Goal: Book appointment/travel/reservation

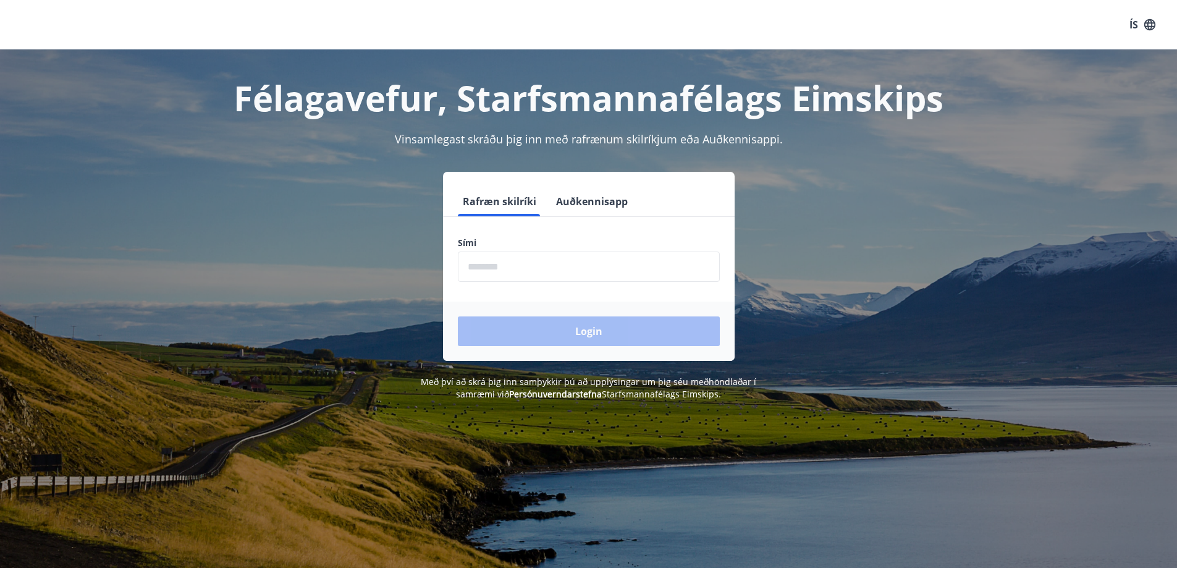
click at [596, 264] on input "phone" at bounding box center [589, 267] width 262 height 30
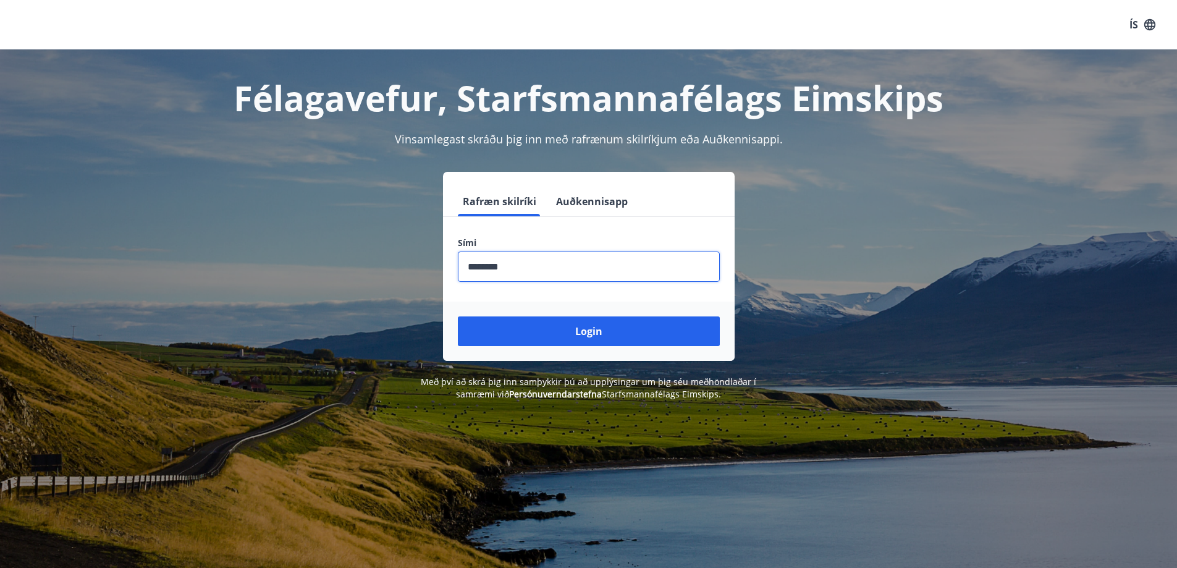
type input "********"
click at [458, 316] on button "Login" at bounding box center [589, 331] width 262 height 30
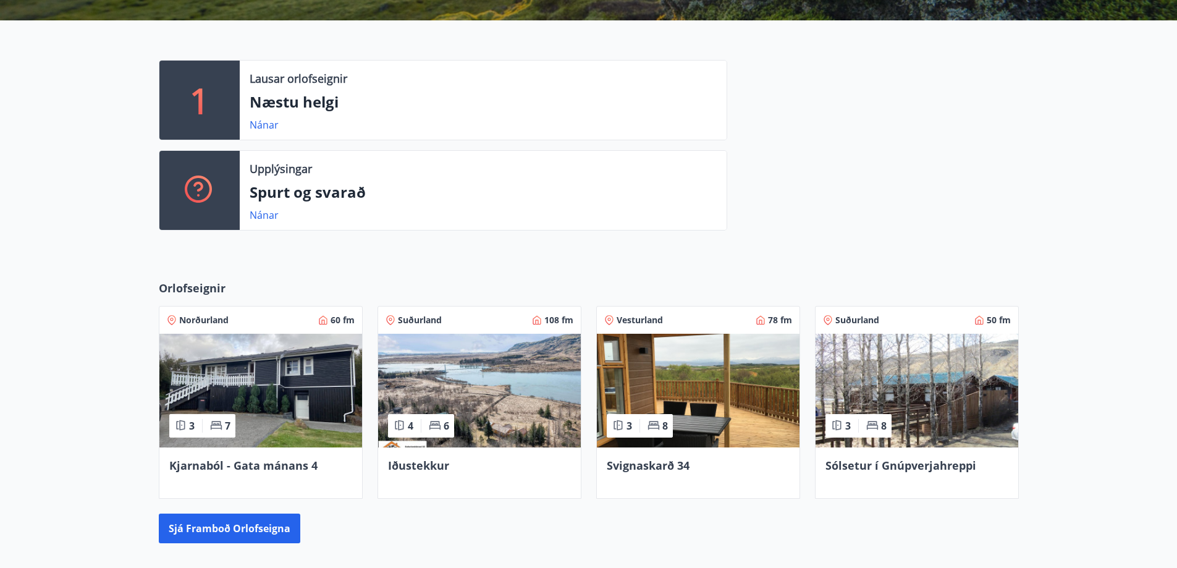
scroll to position [309, 0]
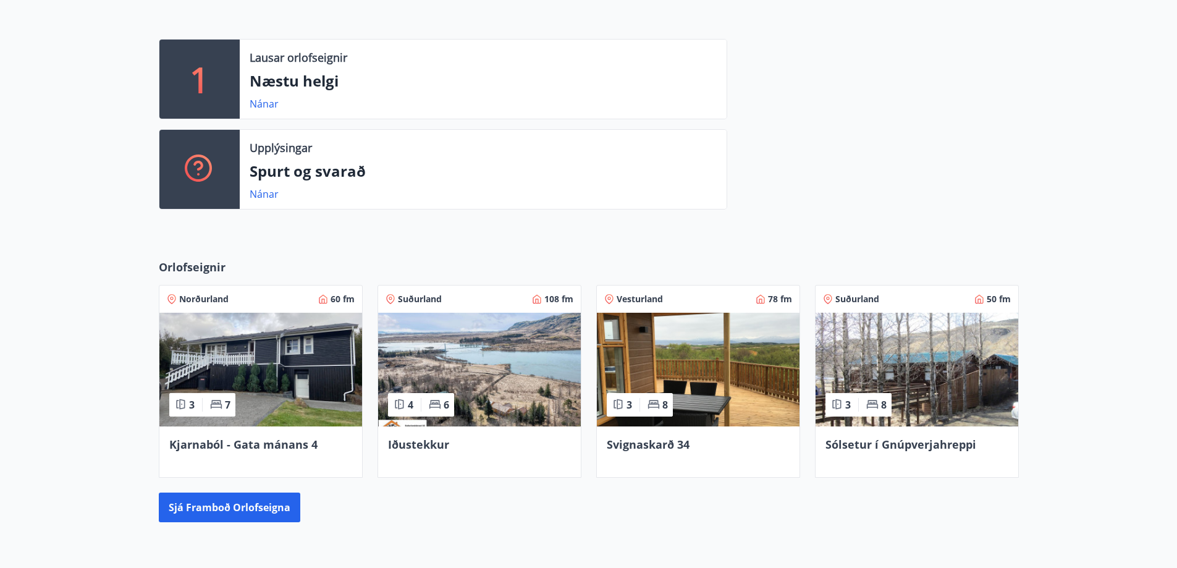
click at [913, 442] on span "Sólsetur í Gnúpverjahreppi" at bounding box center [901, 444] width 151 height 15
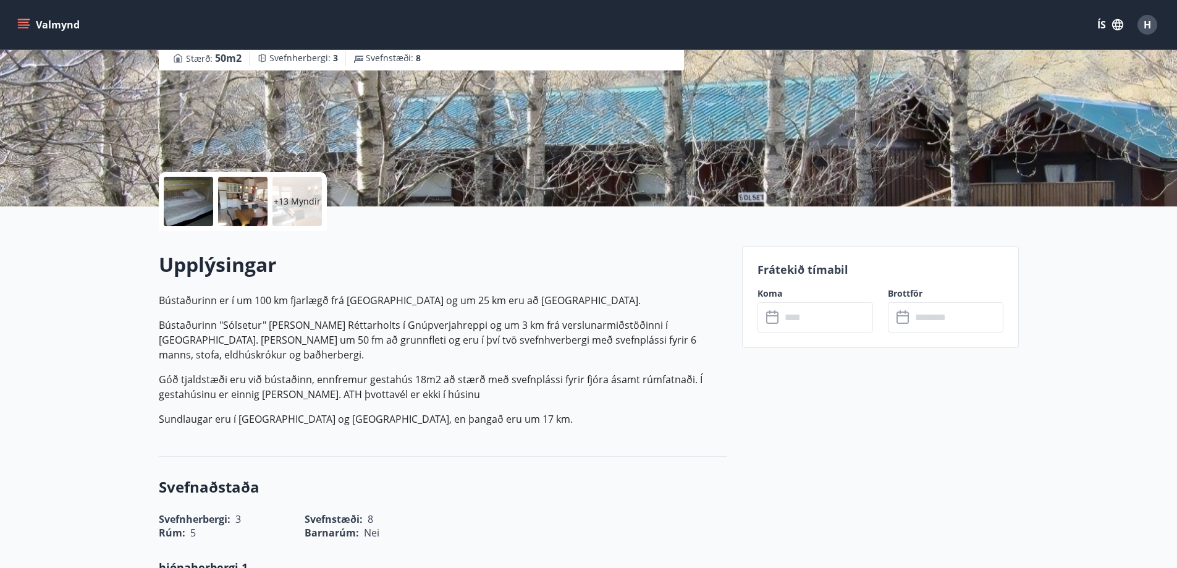
scroll to position [185, 0]
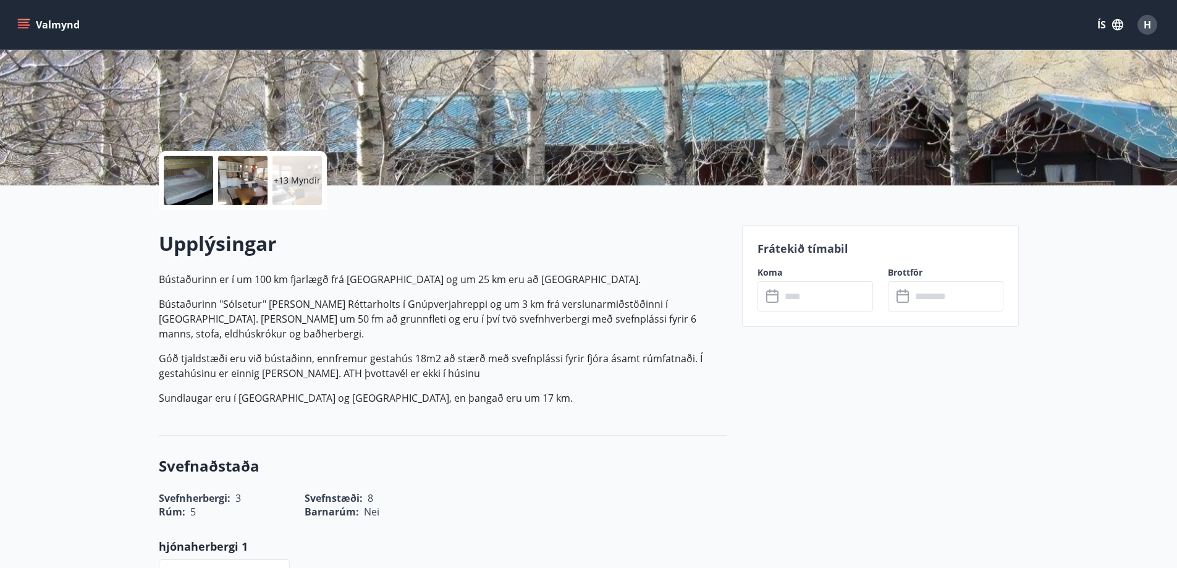
click at [840, 303] on input "text" at bounding box center [827, 296] width 92 height 30
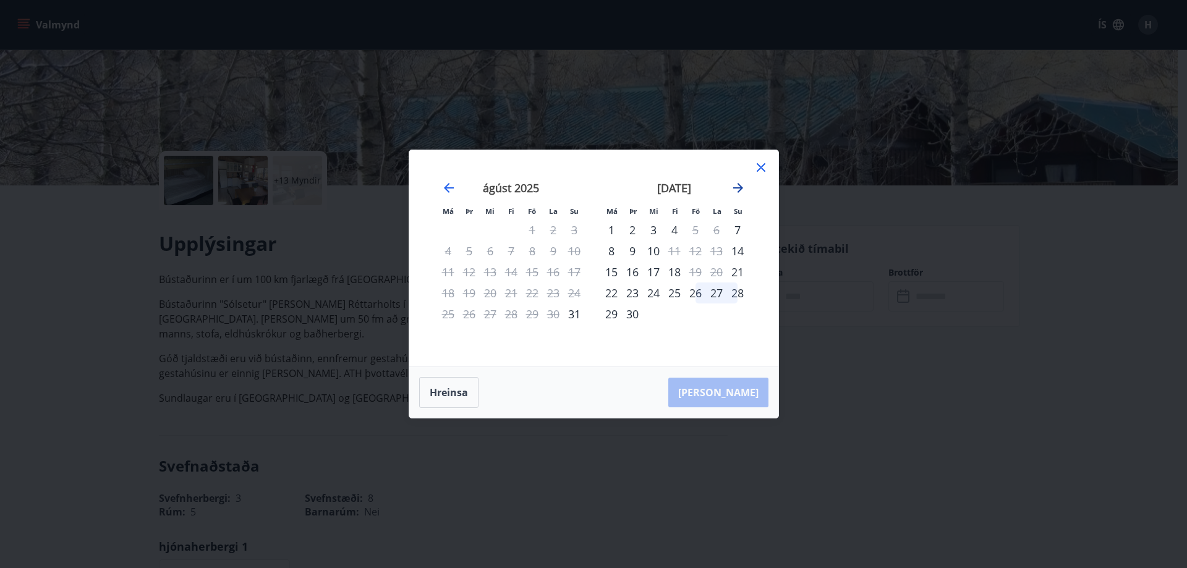
click at [739, 189] on icon "Move forward to switch to the next month." at bounding box center [737, 187] width 15 height 15
click at [762, 168] on icon at bounding box center [760, 167] width 15 height 15
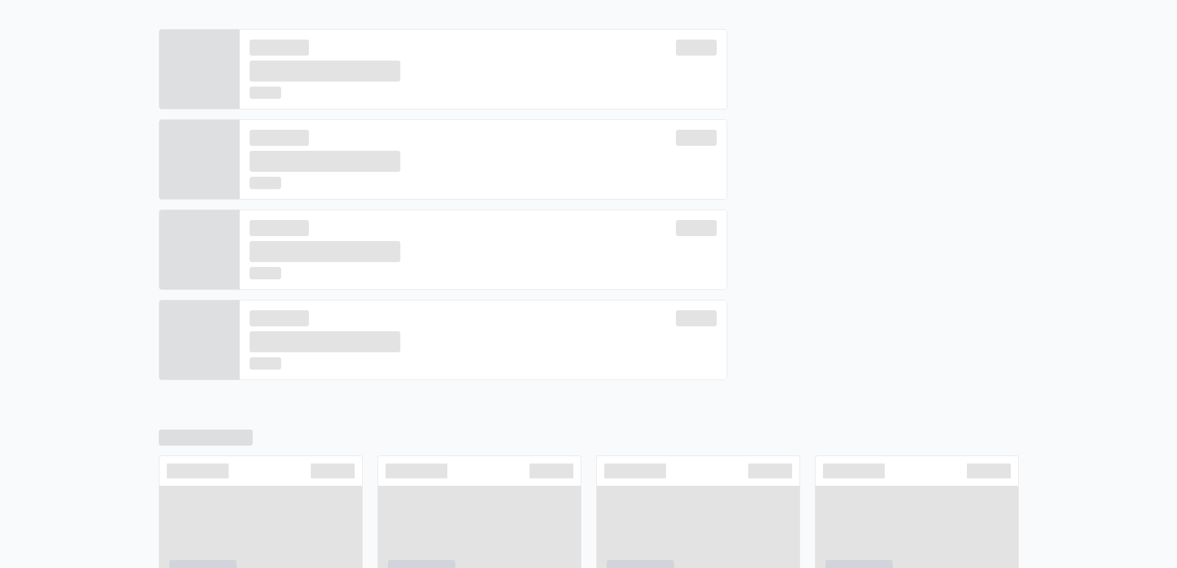
scroll to position [319, 0]
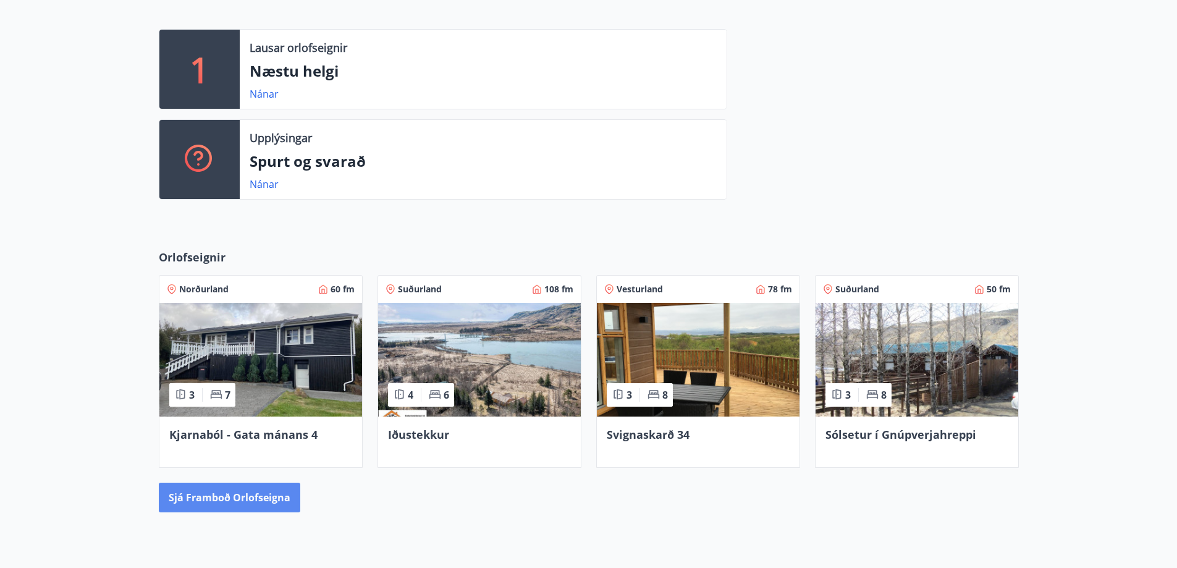
click at [264, 496] on button "Sjá framboð orlofseigna" at bounding box center [230, 498] width 142 height 30
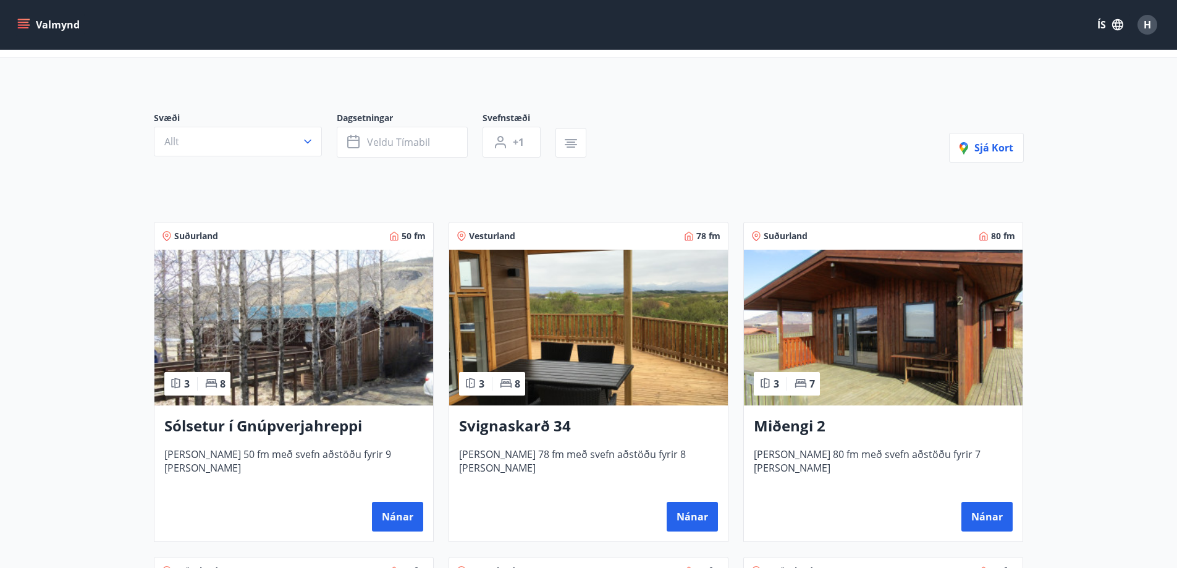
scroll to position [124, 0]
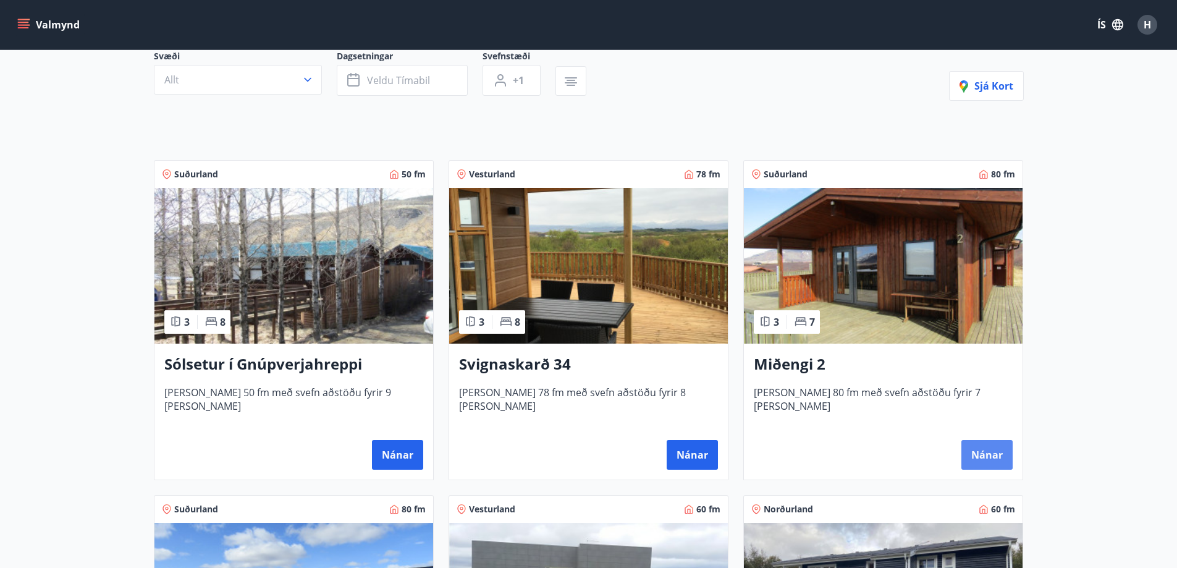
click at [979, 449] on button "Nánar" at bounding box center [987, 455] width 51 height 30
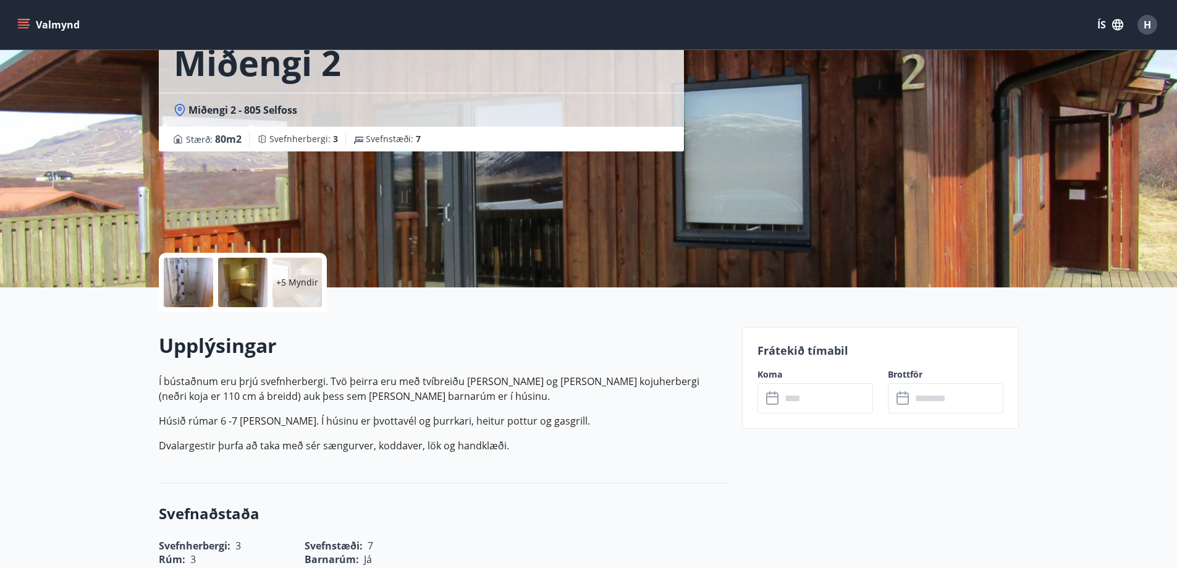
scroll to position [62, 0]
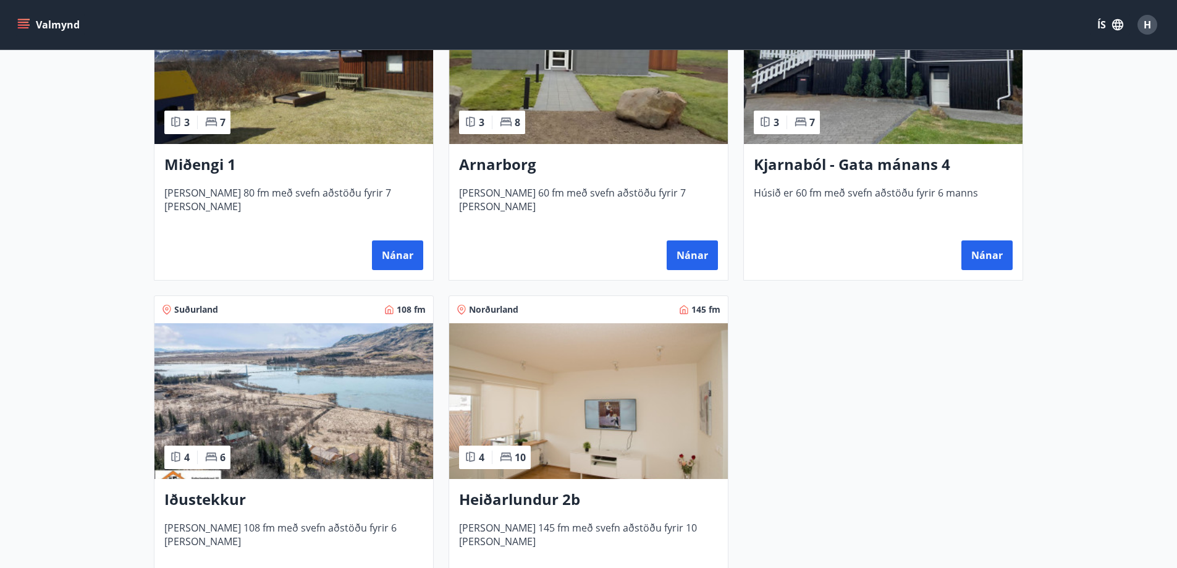
scroll to position [680, 0]
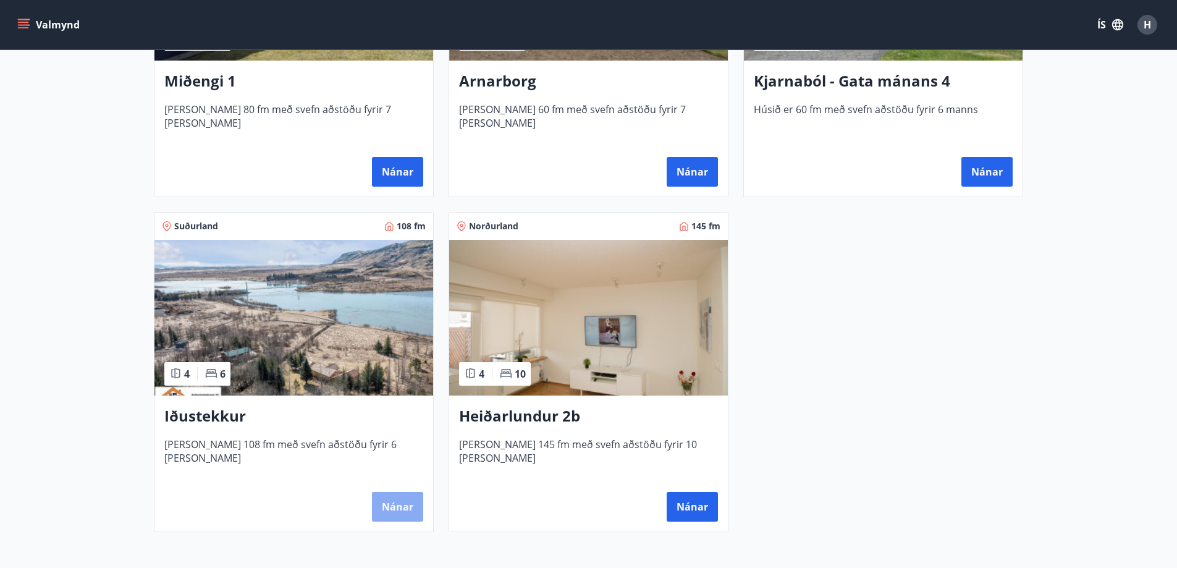
click at [391, 501] on button "Nánar" at bounding box center [397, 507] width 51 height 30
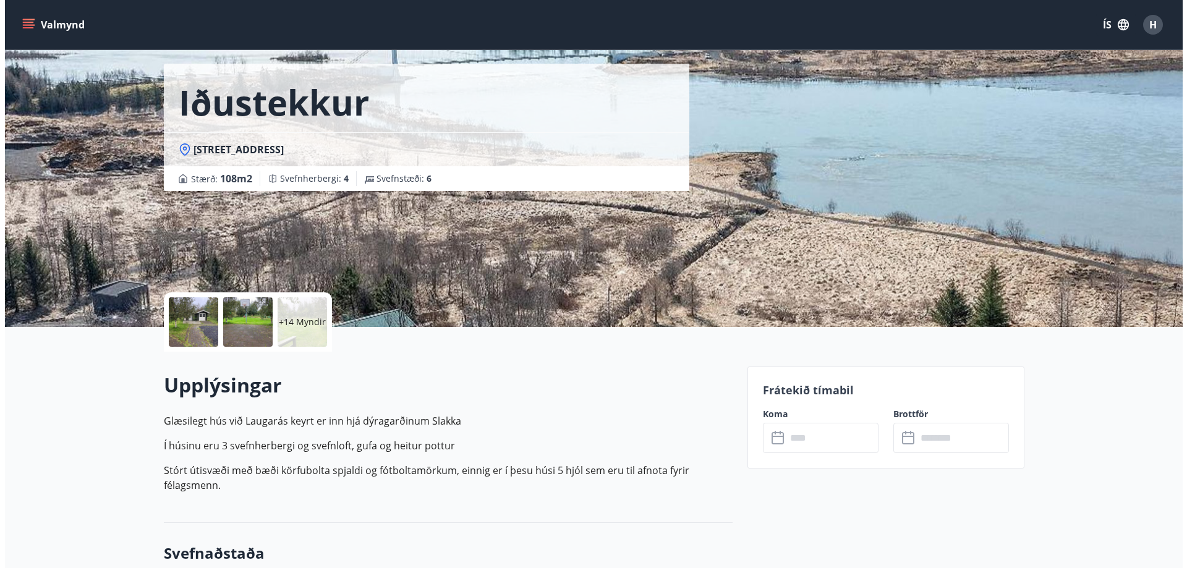
scroll to position [62, 0]
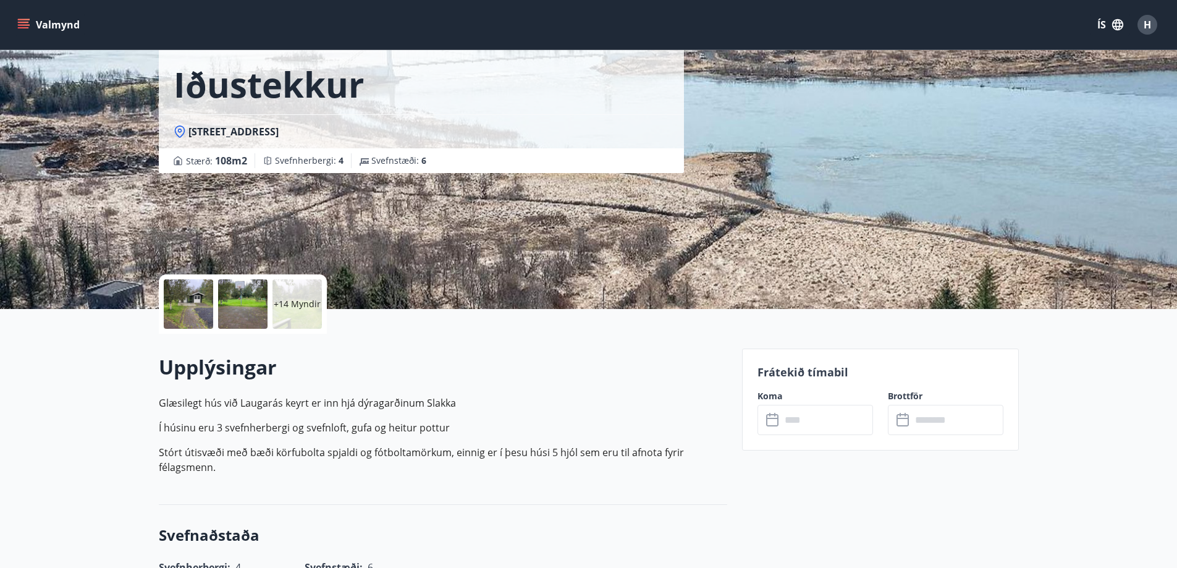
click at [193, 297] on div at bounding box center [188, 303] width 49 height 49
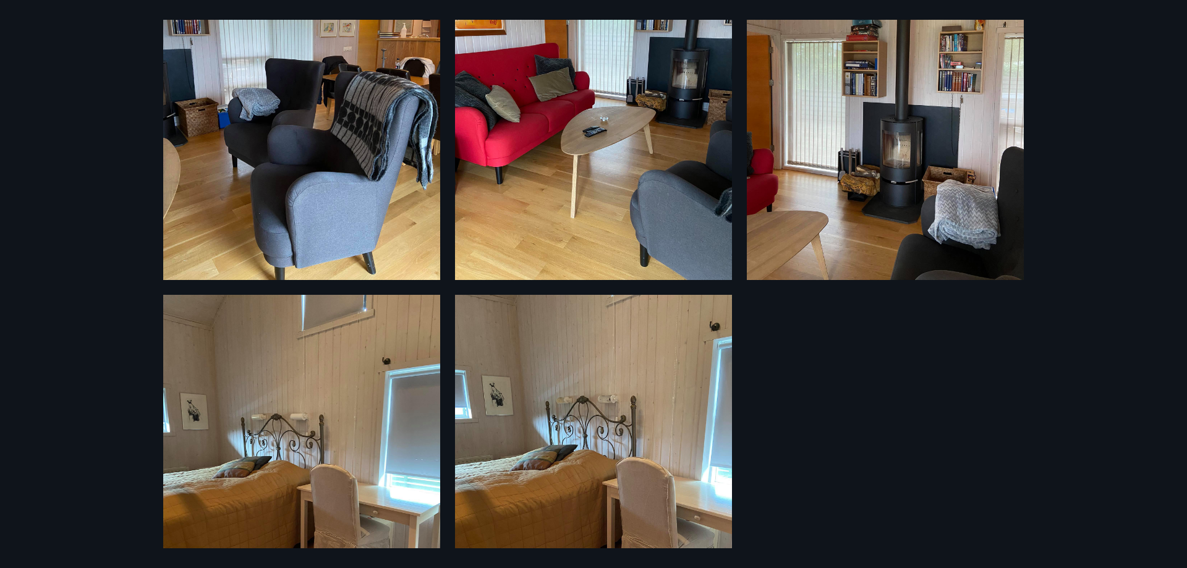
scroll to position [2073, 0]
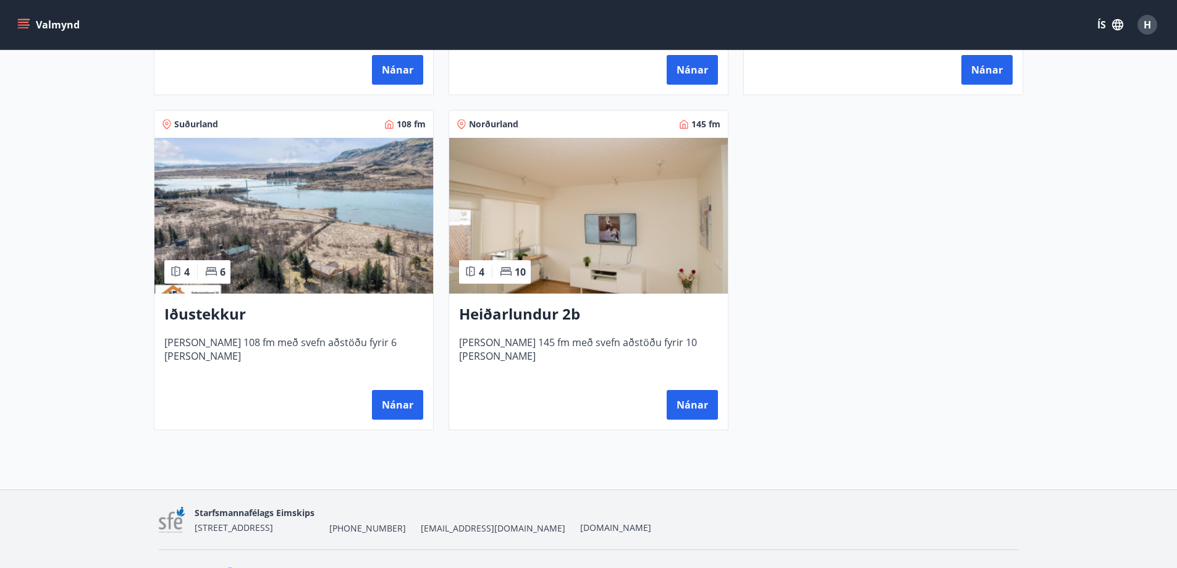
scroll to position [865, 0]
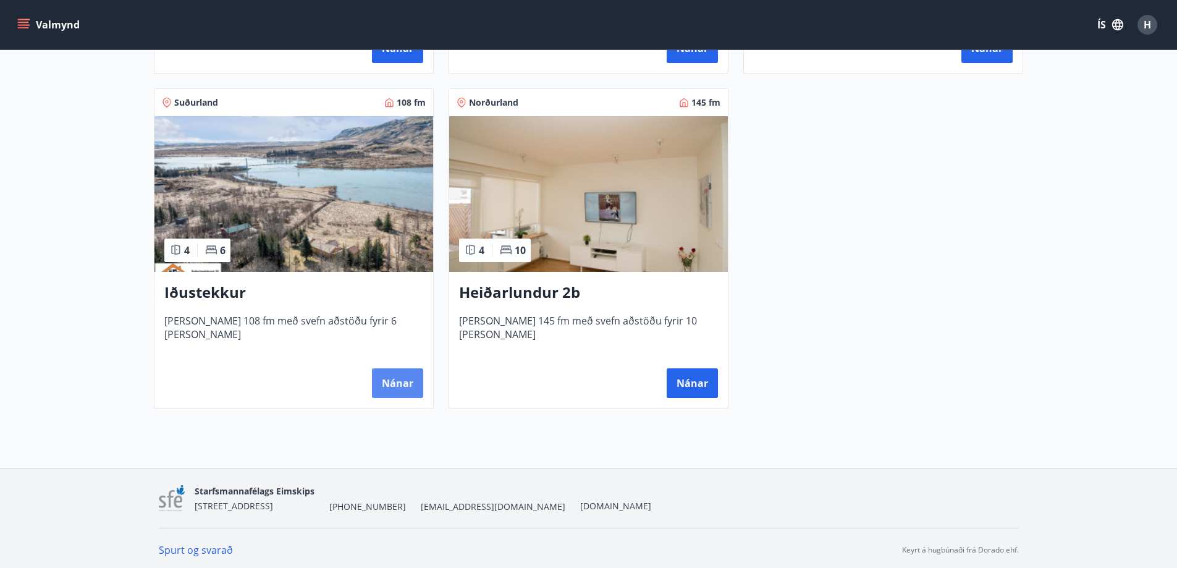
click at [398, 381] on button "Nánar" at bounding box center [397, 383] width 51 height 30
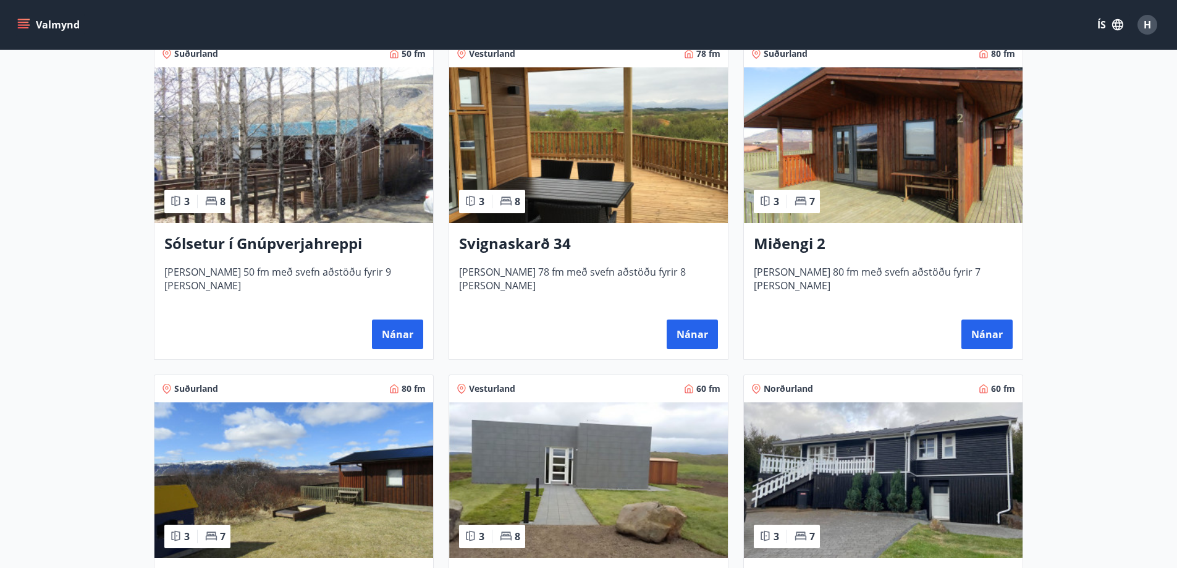
scroll to position [433, 0]
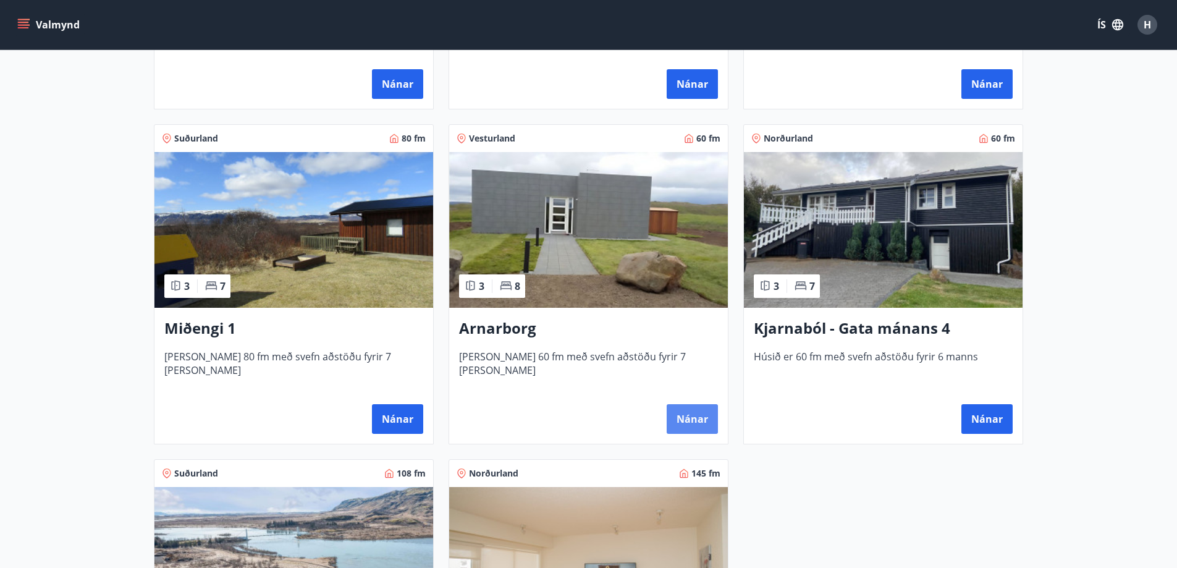
click at [704, 415] on button "Nánar" at bounding box center [692, 419] width 51 height 30
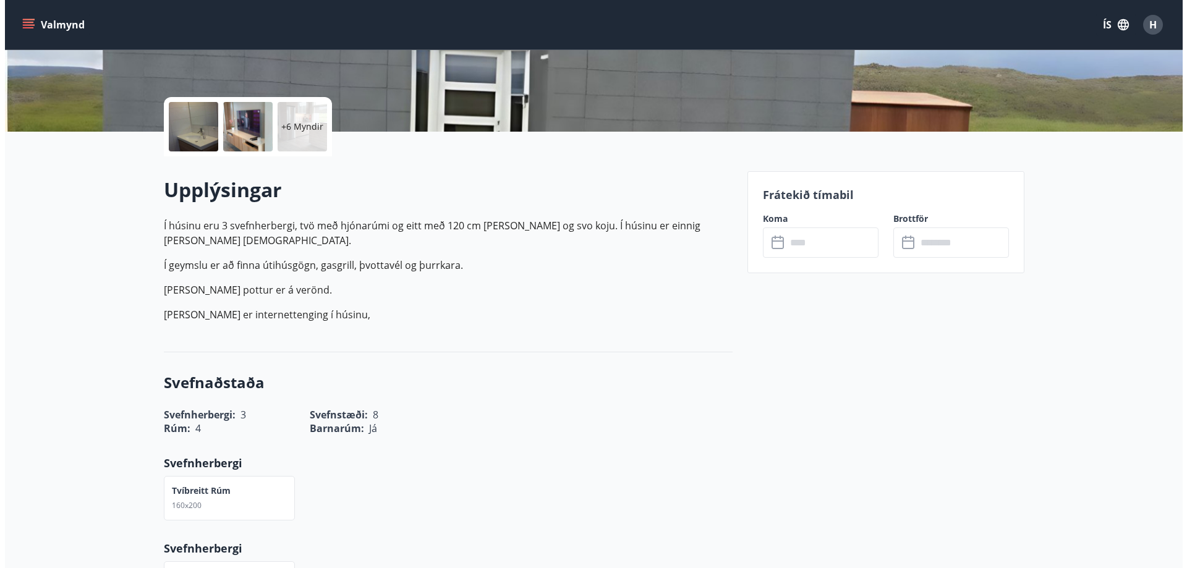
scroll to position [247, 0]
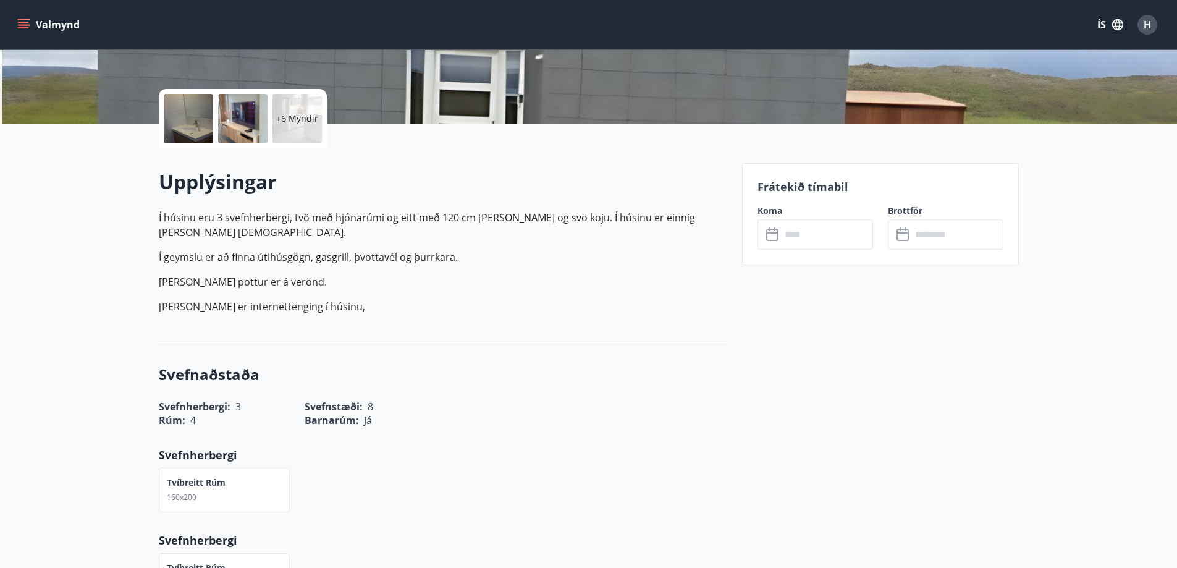
click at [184, 120] on div at bounding box center [188, 118] width 49 height 49
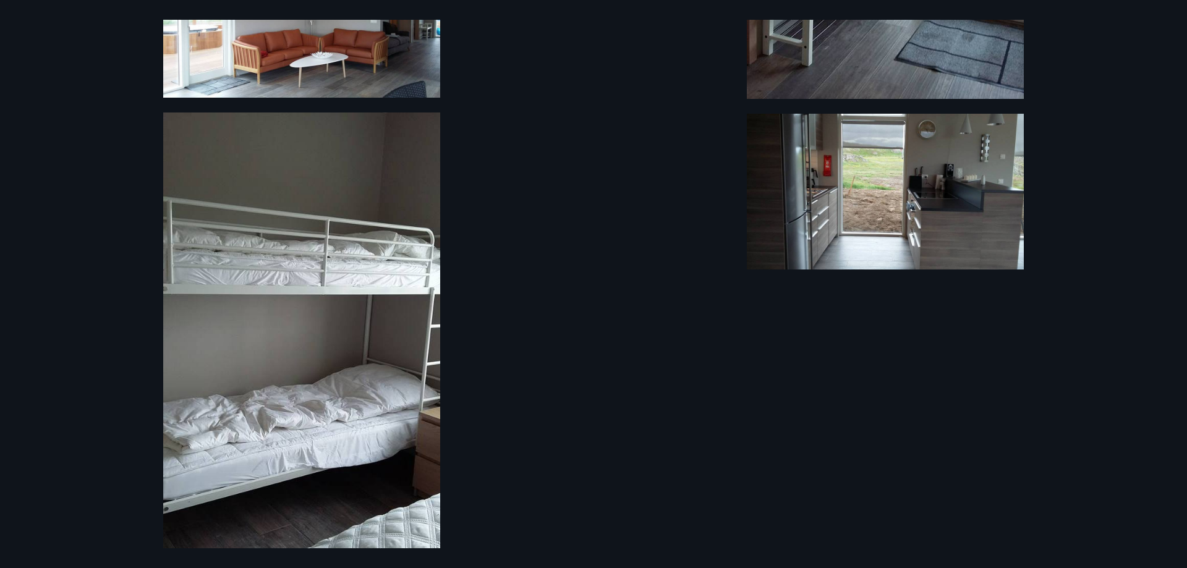
scroll to position [863, 0]
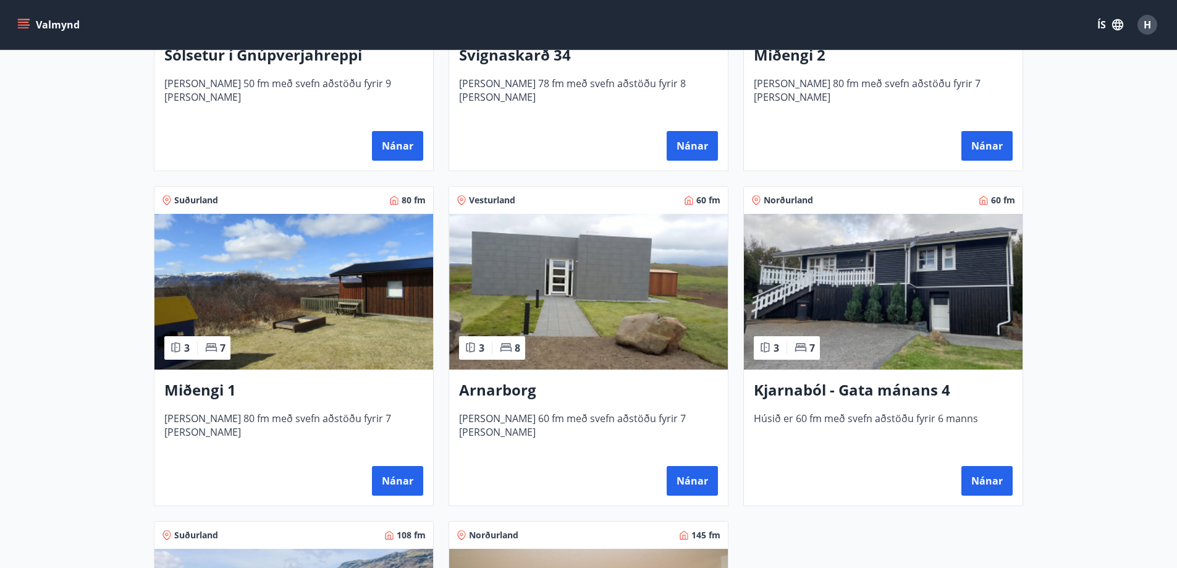
click at [502, 396] on h3 "Arnarborg" at bounding box center [588, 390] width 259 height 22
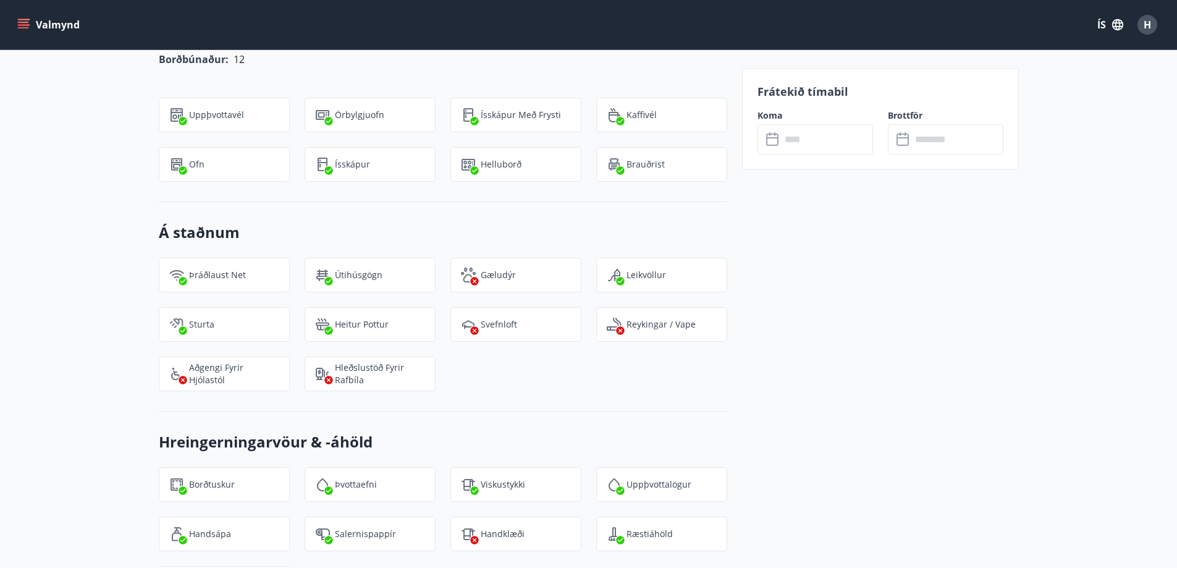
scroll to position [927, 0]
